Goal: Task Accomplishment & Management: Manage account settings

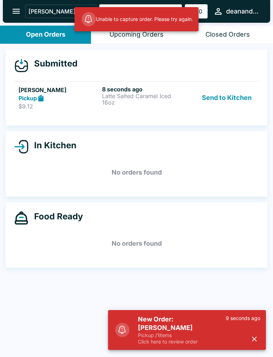
click at [233, 101] on button "Send to Kitchen" at bounding box center [226, 98] width 55 height 25
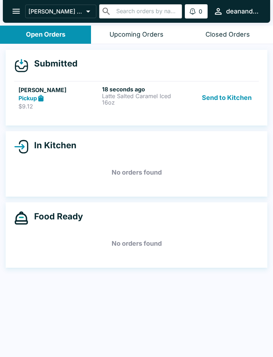
click at [219, 100] on button "Send to Kitchen" at bounding box center [226, 98] width 55 height 25
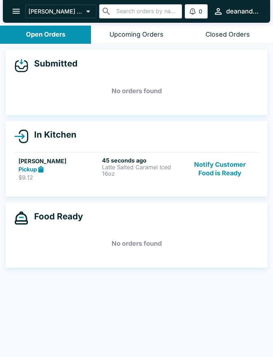
click at [213, 175] on button "Notify Customer Food is Ready" at bounding box center [220, 169] width 69 height 25
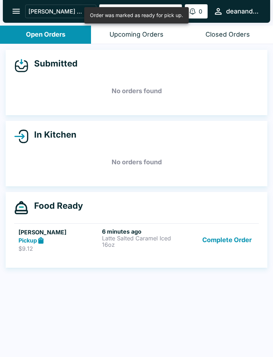
click at [230, 248] on button "Complete Order" at bounding box center [226, 240] width 55 height 25
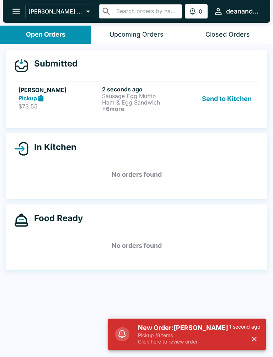
click at [212, 107] on button "Send to Kitchen" at bounding box center [226, 99] width 55 height 26
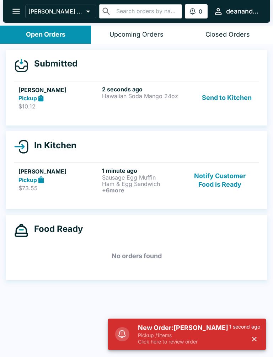
click at [235, 102] on button "Send to Kitchen" at bounding box center [226, 98] width 55 height 25
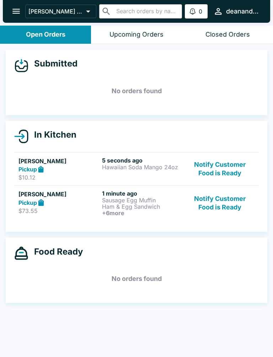
click at [145, 210] on h6 "+ 6 more" at bounding box center [142, 213] width 81 height 6
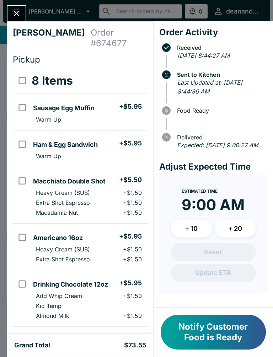
click at [215, 339] on button "Notify Customer Food is Ready" at bounding box center [213, 332] width 105 height 35
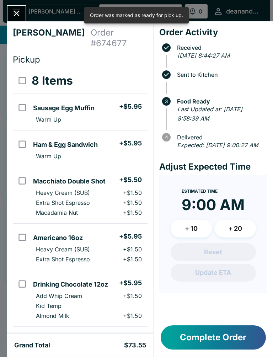
click at [6, 6] on div "[PERSON_NAME] Order # 674677 Pickup 8 Items Sausage Egg Muffin + $5.95 Warm Up …" at bounding box center [136, 178] width 273 height 357
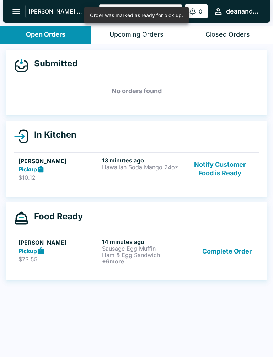
click at [19, 16] on icon "open drawer" at bounding box center [16, 11] width 10 height 10
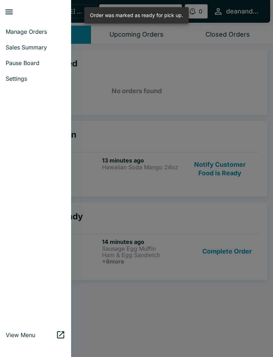
click at [175, 212] on div at bounding box center [136, 178] width 273 height 357
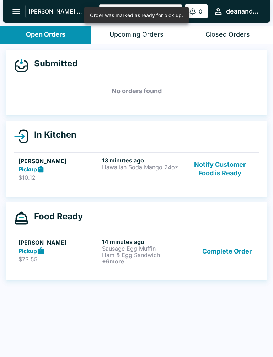
click at [215, 174] on button "Notify Customer Food is Ready" at bounding box center [220, 169] width 69 height 25
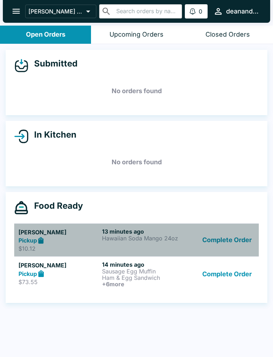
click at [124, 236] on p "Hawaiian Soda Mango 24oz" at bounding box center [142, 238] width 81 height 6
